Goal: Obtain resource: Download file/media

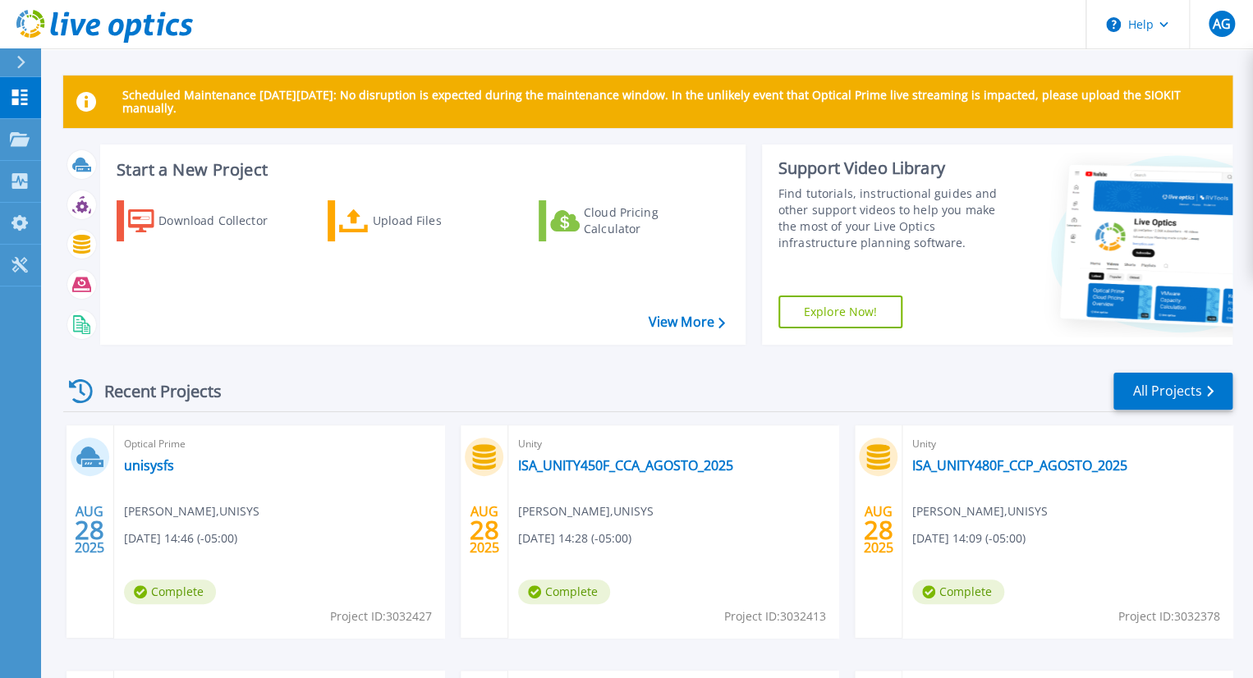
scroll to position [86, 0]
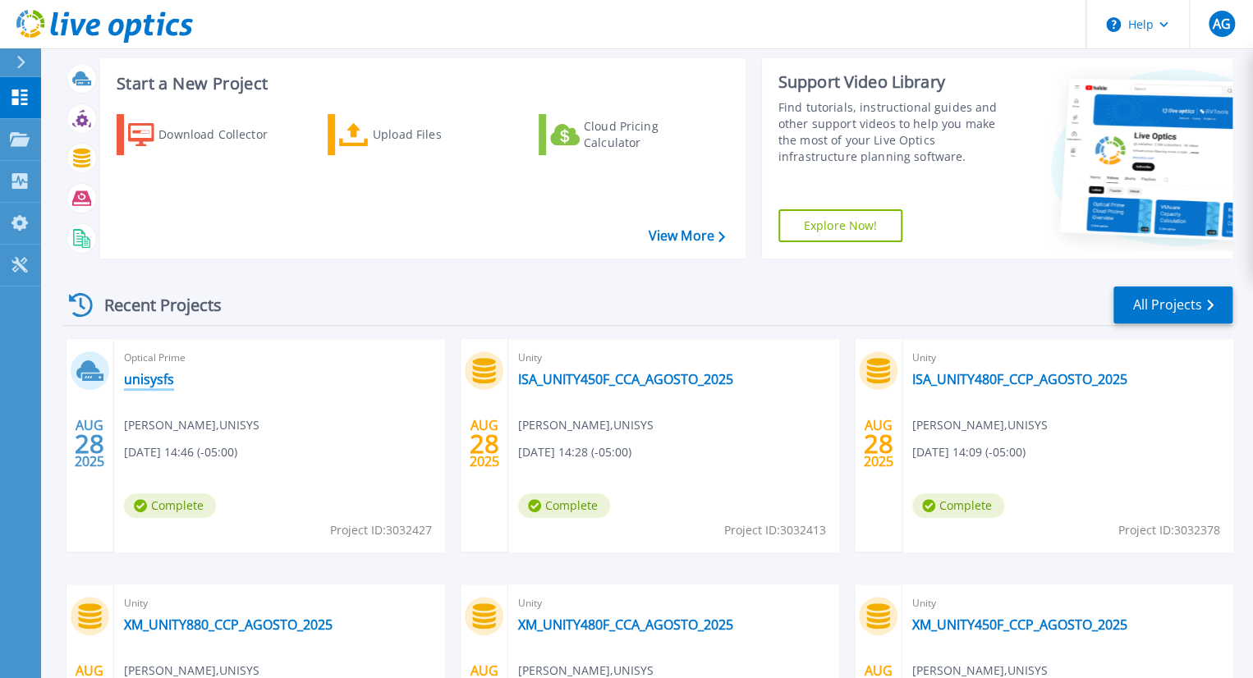
click at [153, 374] on link "unisysfs" at bounding box center [149, 379] width 50 height 16
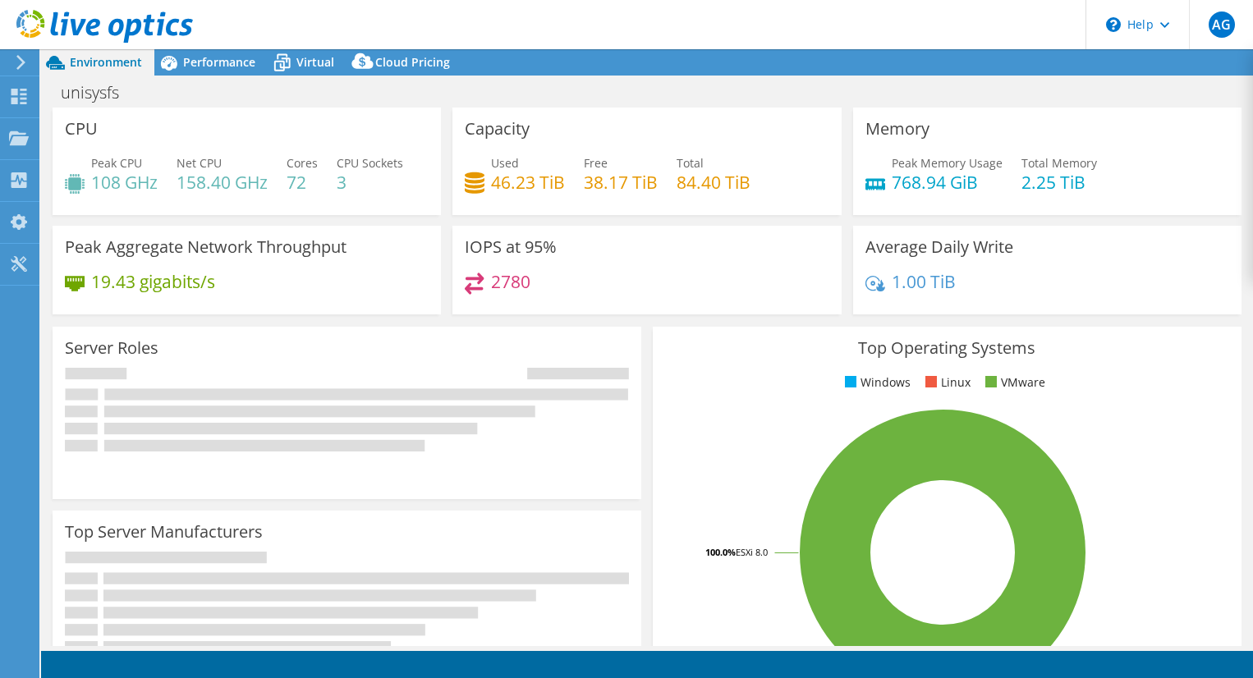
select select "USD"
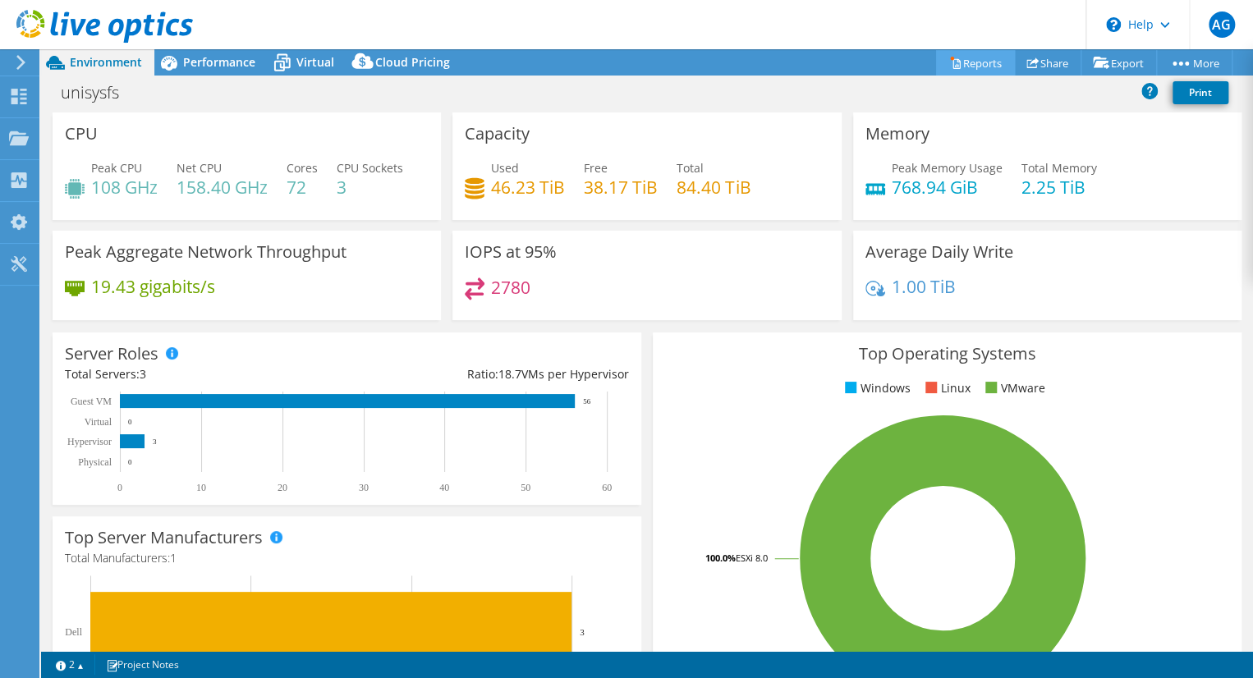
click at [956, 66] on link "Reports" at bounding box center [975, 62] width 79 height 25
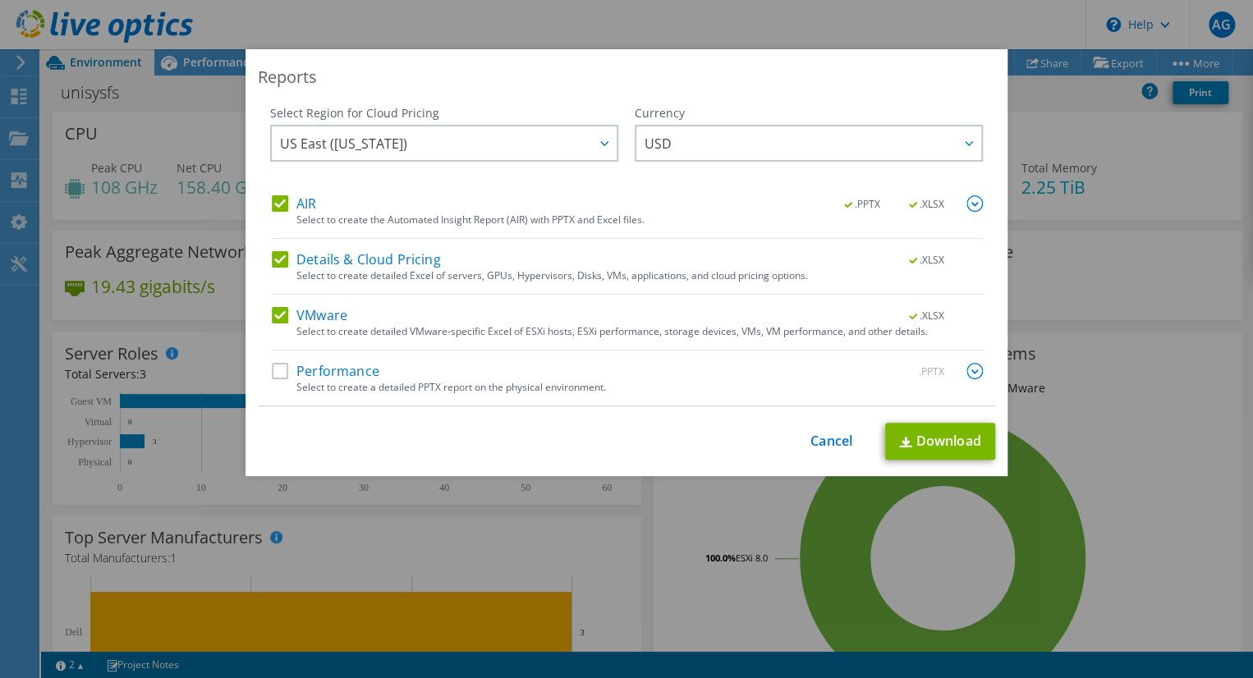
click at [285, 257] on label "Details & Cloud Pricing" at bounding box center [356, 259] width 169 height 16
click at [0, 0] on input "Details & Cloud Pricing" at bounding box center [0, 0] width 0 height 0
click at [277, 321] on label "VMware" at bounding box center [310, 315] width 76 height 16
click at [0, 0] on input "VMware" at bounding box center [0, 0] width 0 height 0
click at [276, 378] on div "Performance .PPTX" at bounding box center [627, 372] width 711 height 19
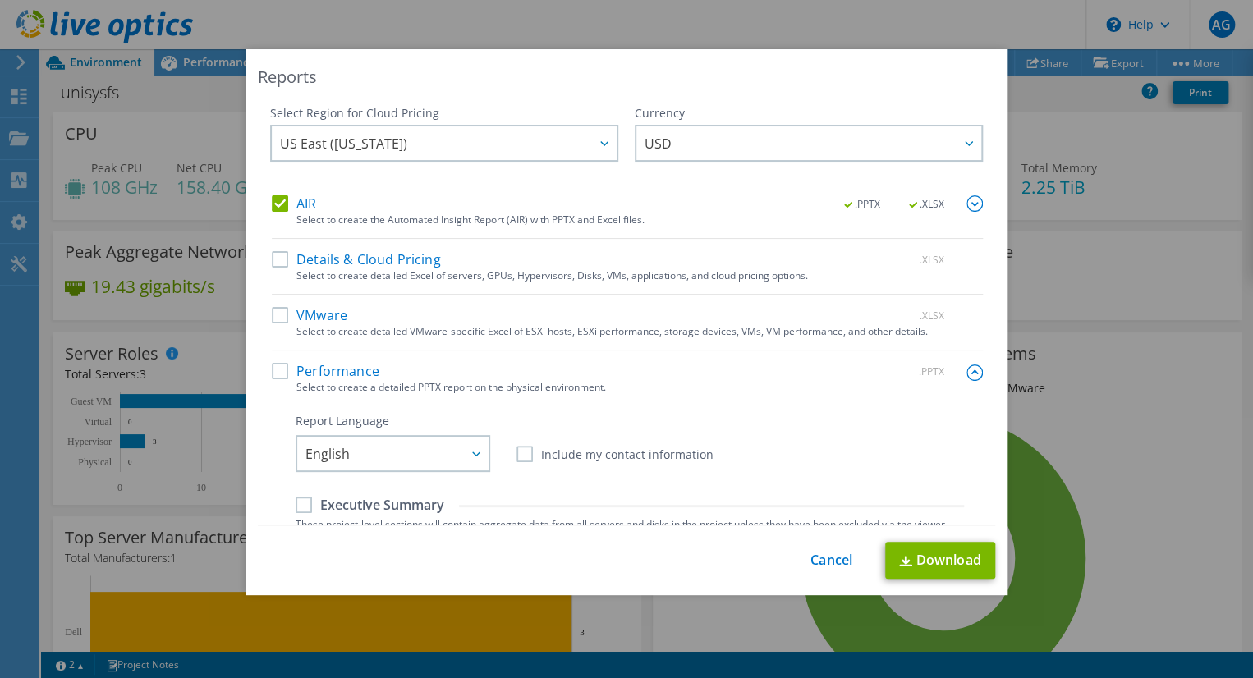
click at [969, 204] on img at bounding box center [974, 203] width 16 height 16
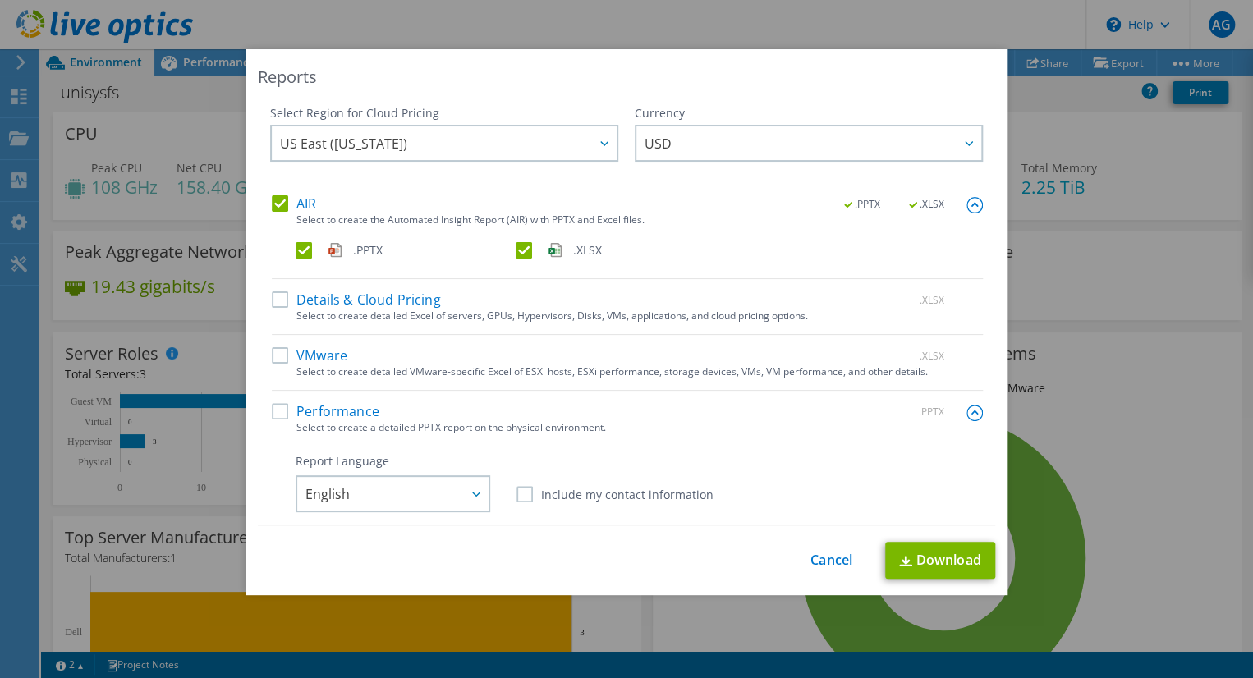
click at [521, 250] on label ".XLSX" at bounding box center [624, 250] width 217 height 16
click at [0, 0] on input ".XLSX" at bounding box center [0, 0] width 0 height 0
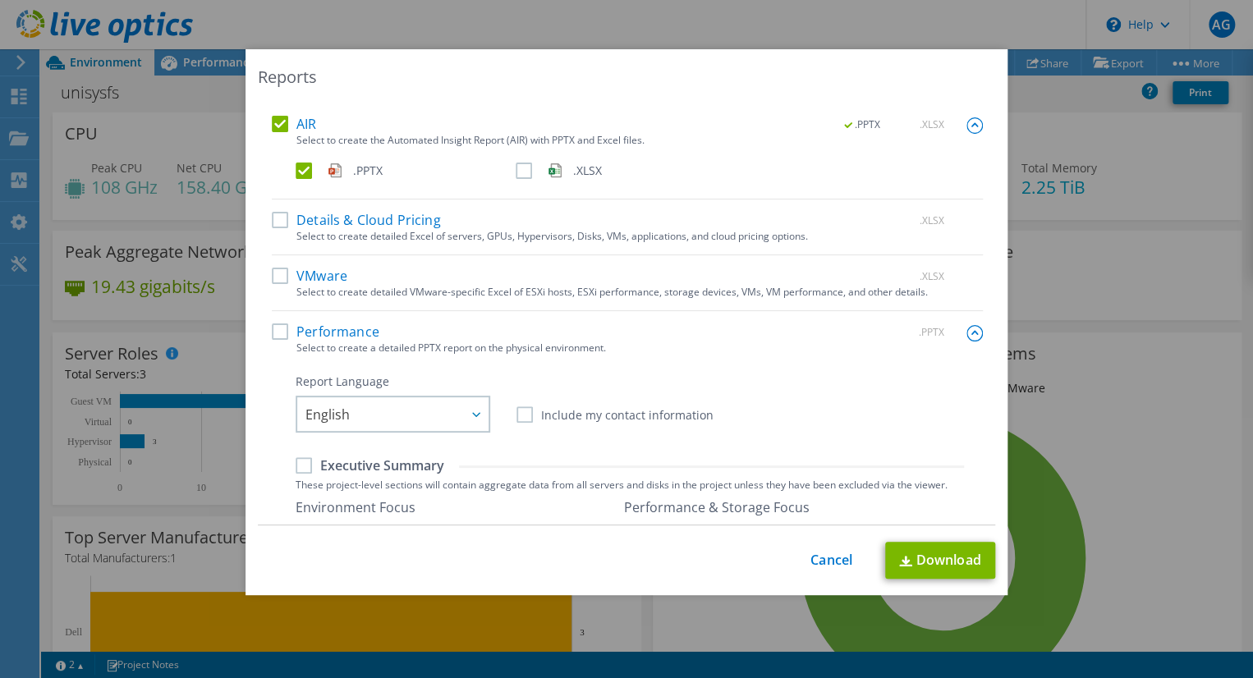
scroll to position [3, 0]
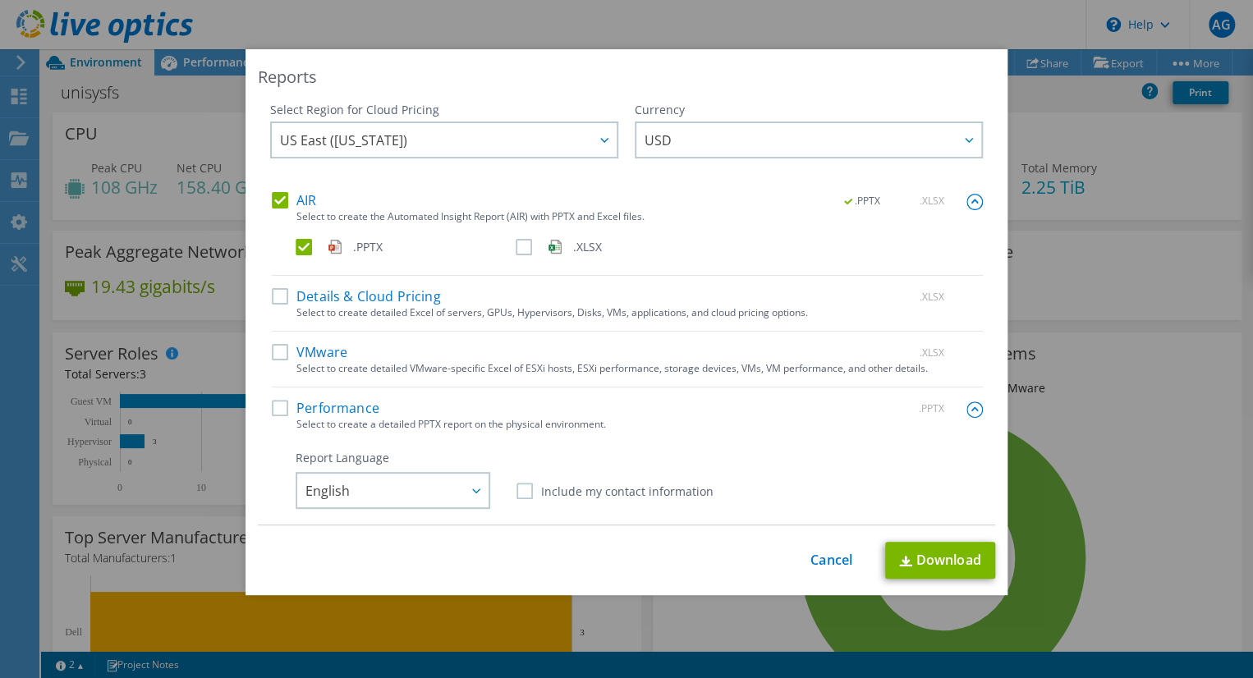
click at [973, 202] on img at bounding box center [974, 202] width 16 height 16
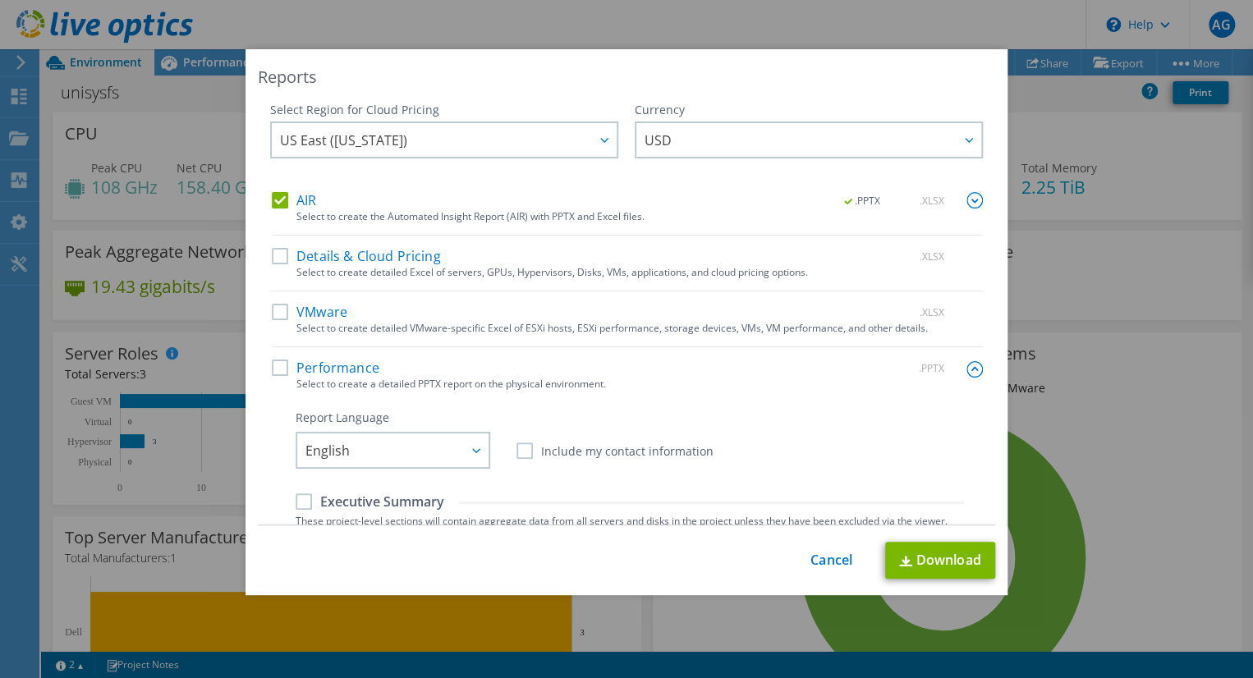
scroll to position [82, 0]
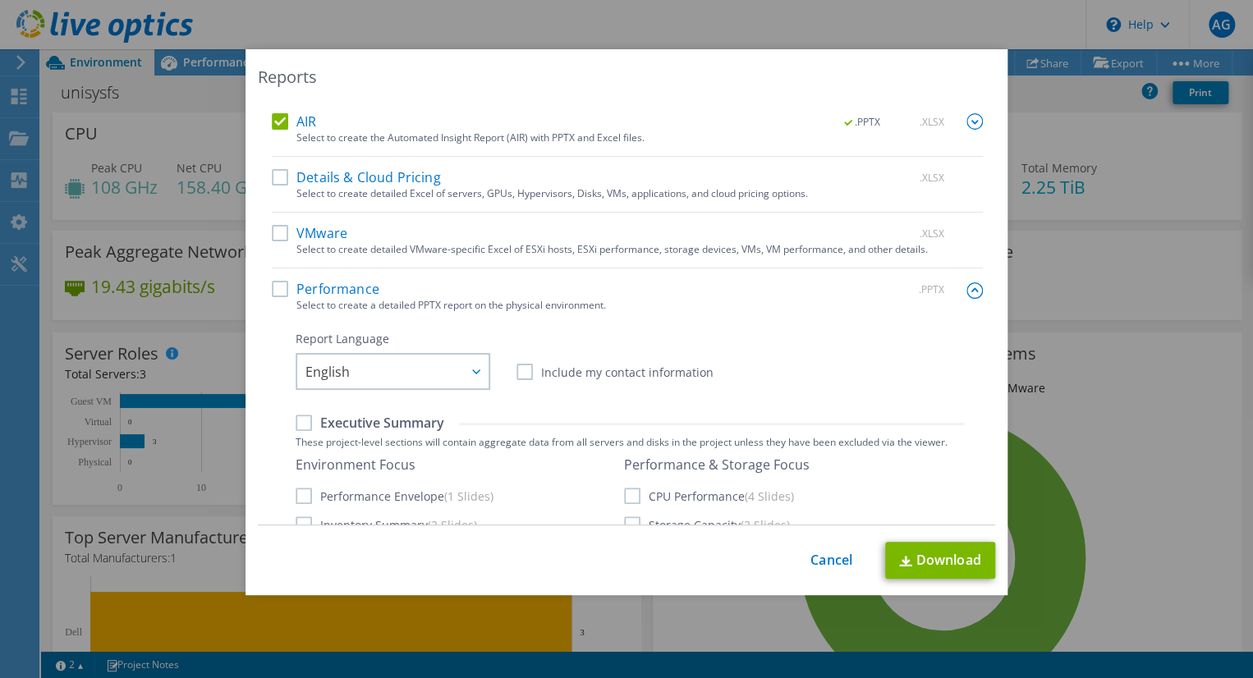
click at [277, 287] on label "Performance" at bounding box center [326, 289] width 108 height 16
click at [0, 0] on input "Performance" at bounding box center [0, 0] width 0 height 0
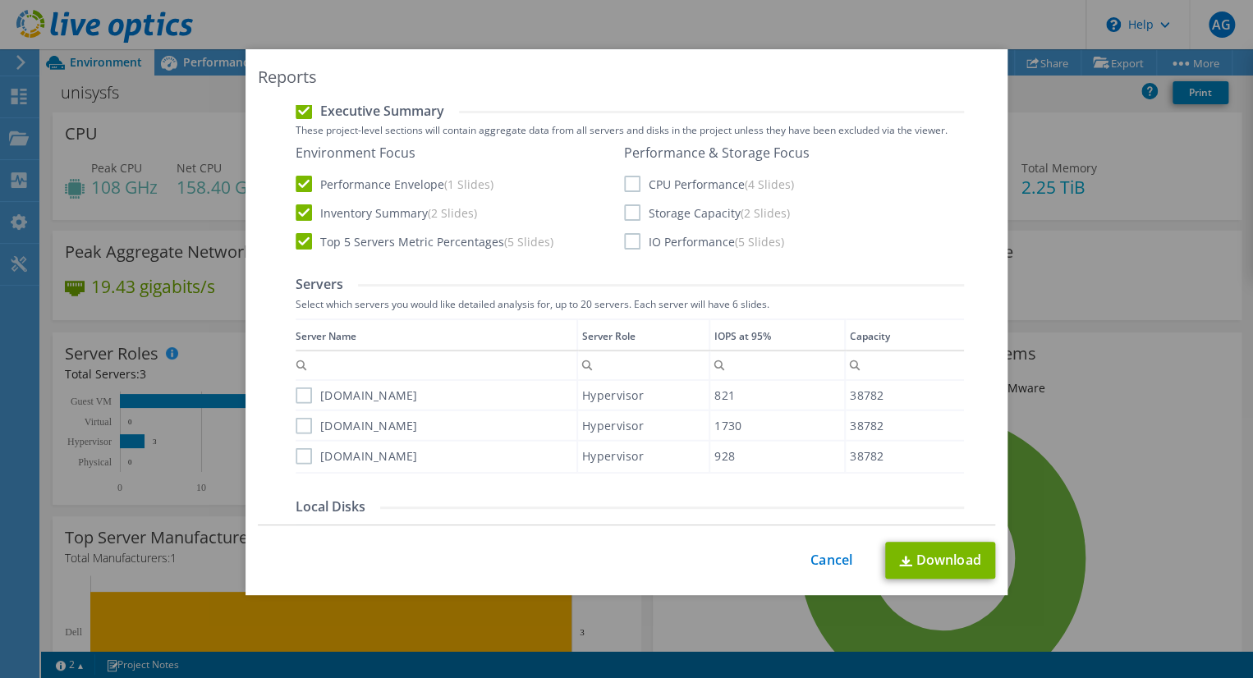
scroll to position [751, 0]
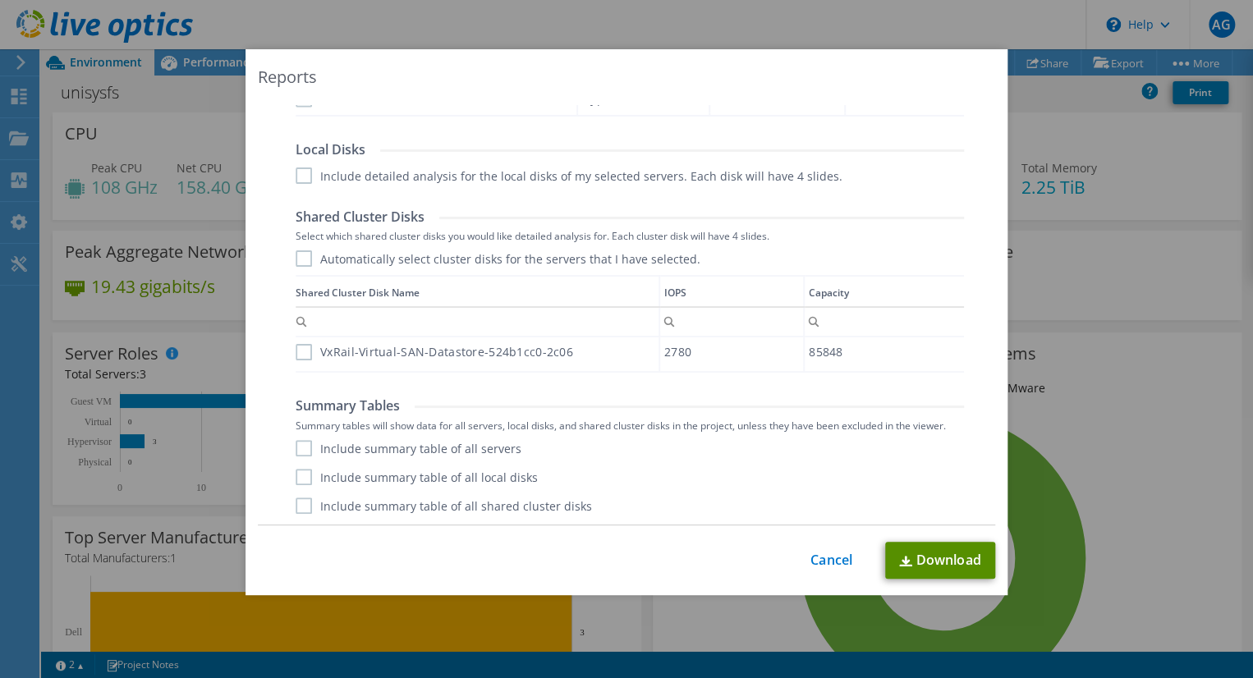
click at [952, 559] on link "Download" at bounding box center [940, 560] width 110 height 37
click at [831, 554] on link "Cancel" at bounding box center [831, 560] width 42 height 16
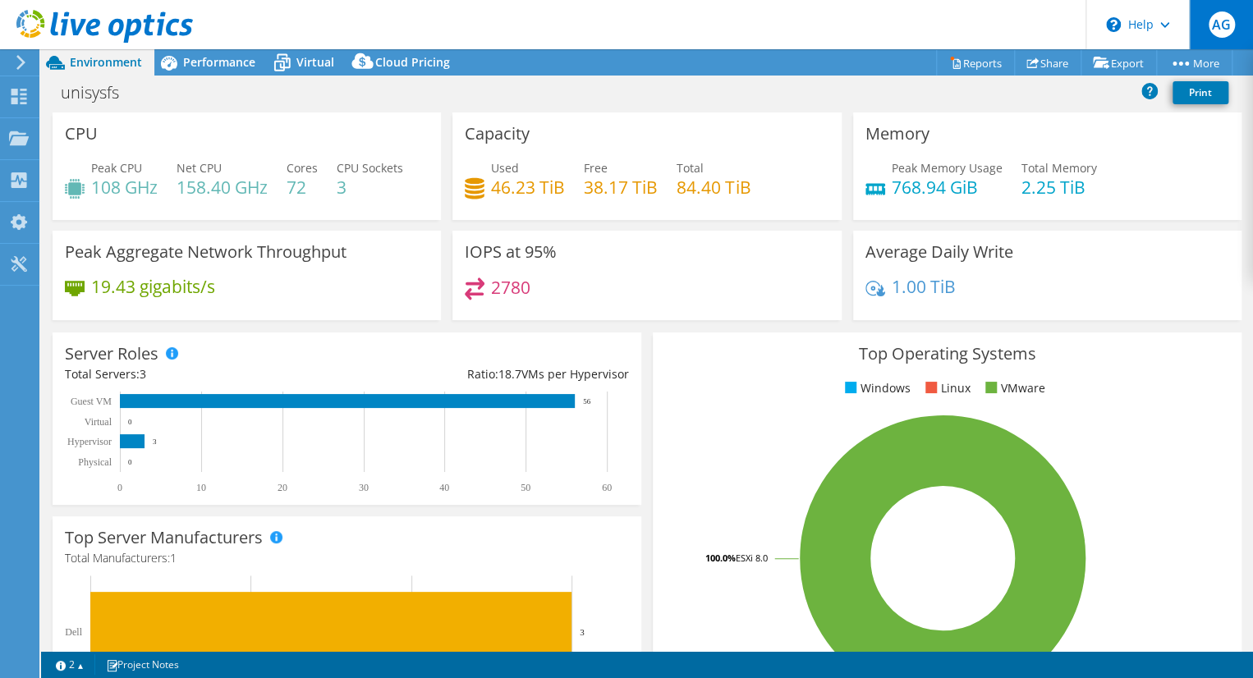
click at [1222, 29] on span "AG" at bounding box center [1221, 24] width 26 height 26
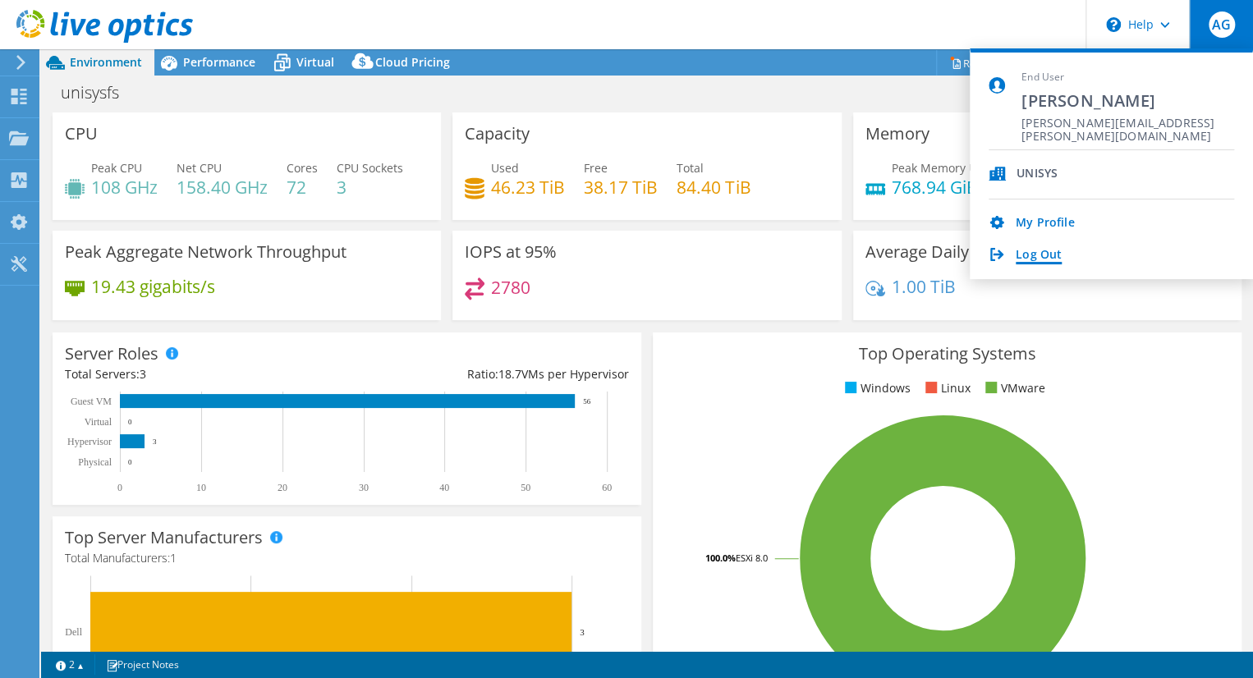
click at [1049, 258] on link "Log Out" at bounding box center [1038, 256] width 46 height 16
